Goal: Task Accomplishment & Management: Manage account settings

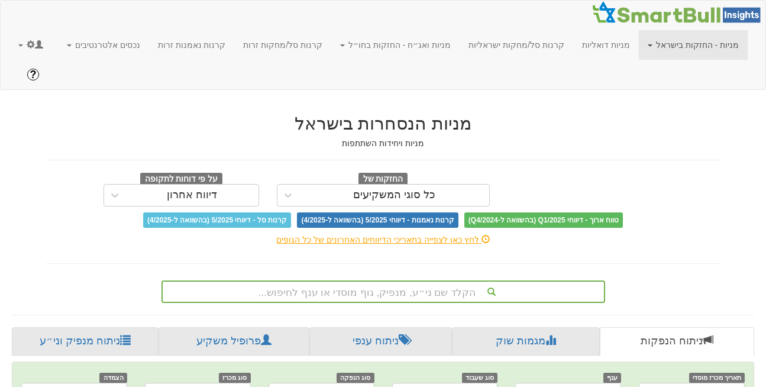
scroll to position [0, 2516]
click at [13, 49] on link at bounding box center [30, 45] width 43 height 30
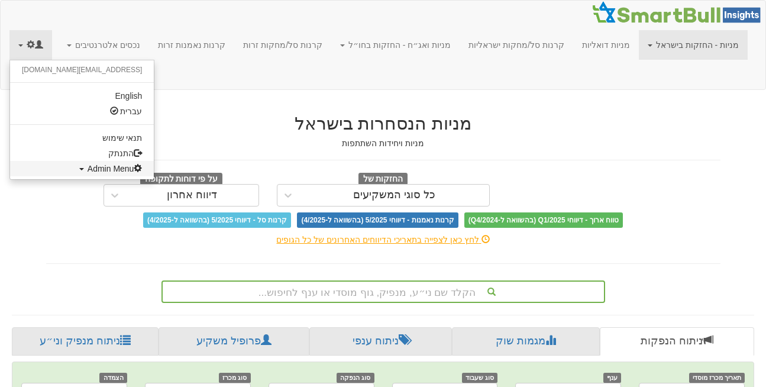
click at [62, 173] on link "Admin Menu" at bounding box center [82, 168] width 144 height 15
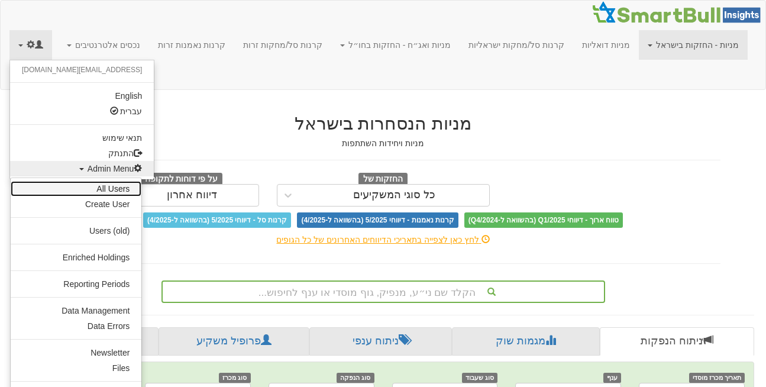
click at [114, 186] on link "All Users" at bounding box center [76, 188] width 131 height 15
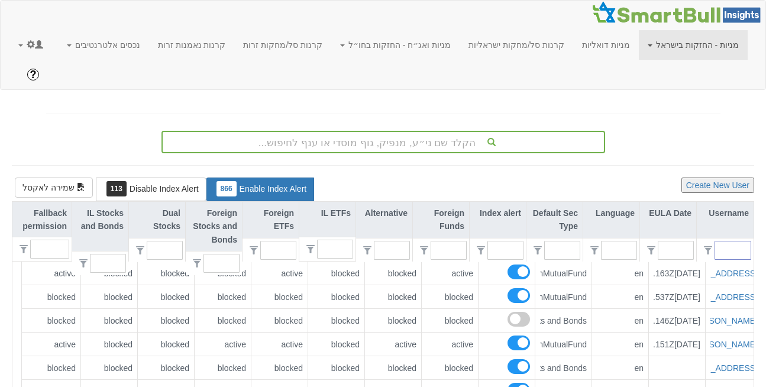
click at [737, 241] on input "text" at bounding box center [738, 250] width 26 height 18
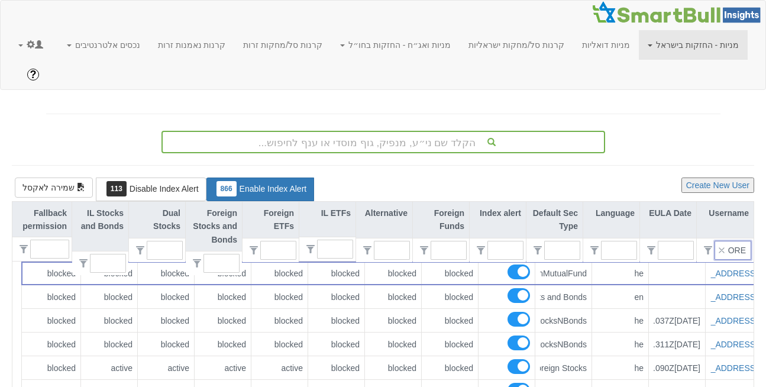
type input "OREN"
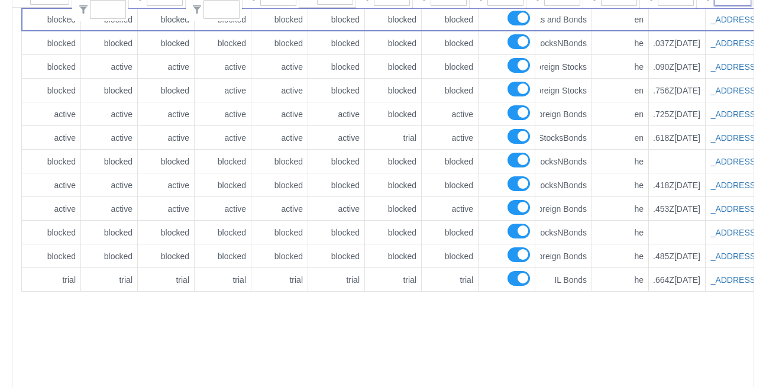
scroll to position [254, 0]
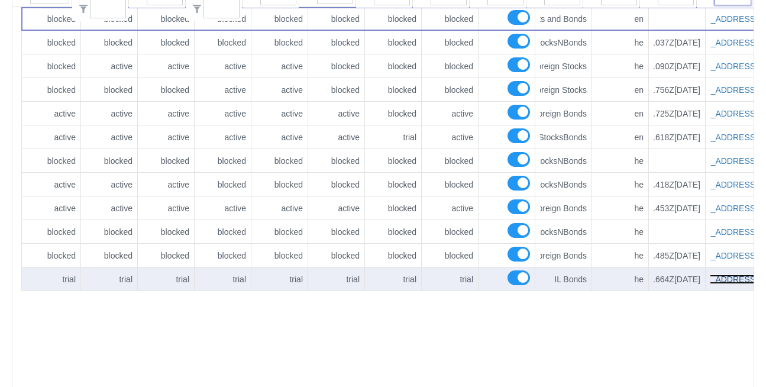
click at [729, 274] on link "[EMAIL_ADDRESS][DOMAIN_NAME]" at bounding box center [687, 278] width 140 height 9
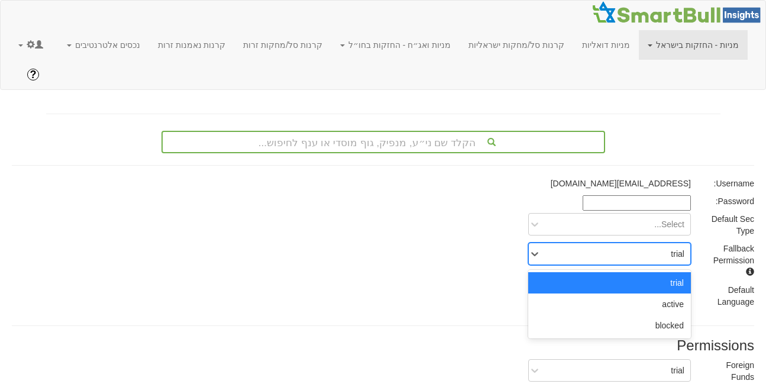
click at [671, 315] on div "blocked" at bounding box center [609, 325] width 163 height 21
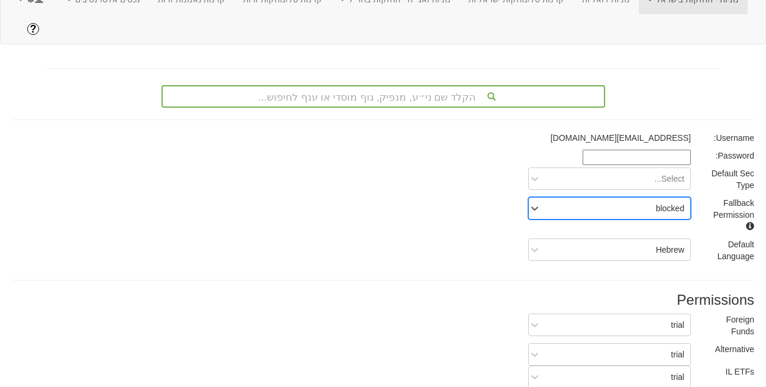
scroll to position [221, 0]
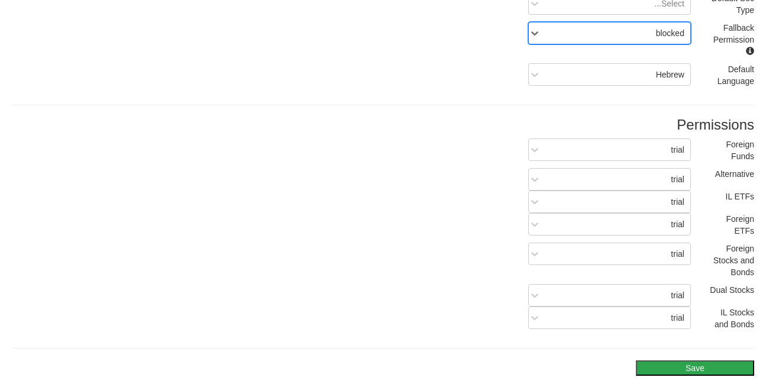
click at [686, 360] on button "Save" at bounding box center [695, 367] width 118 height 15
